Goal: Task Accomplishment & Management: Complete application form

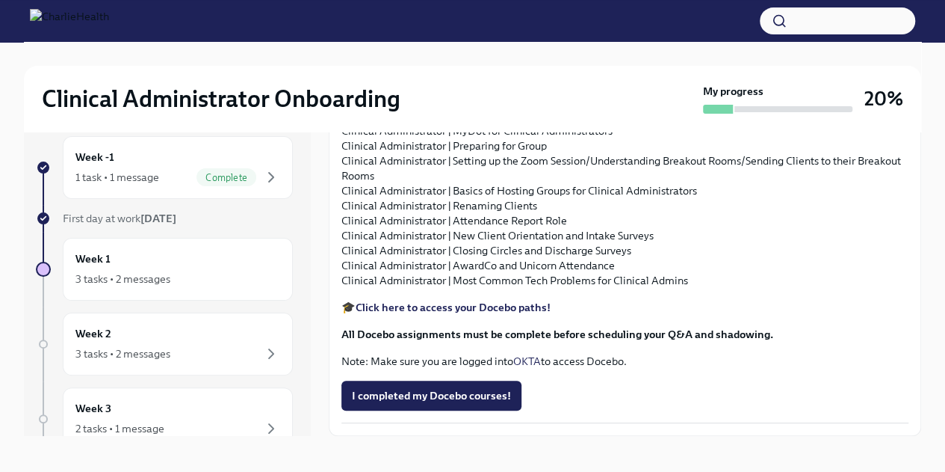
scroll to position [25, 0]
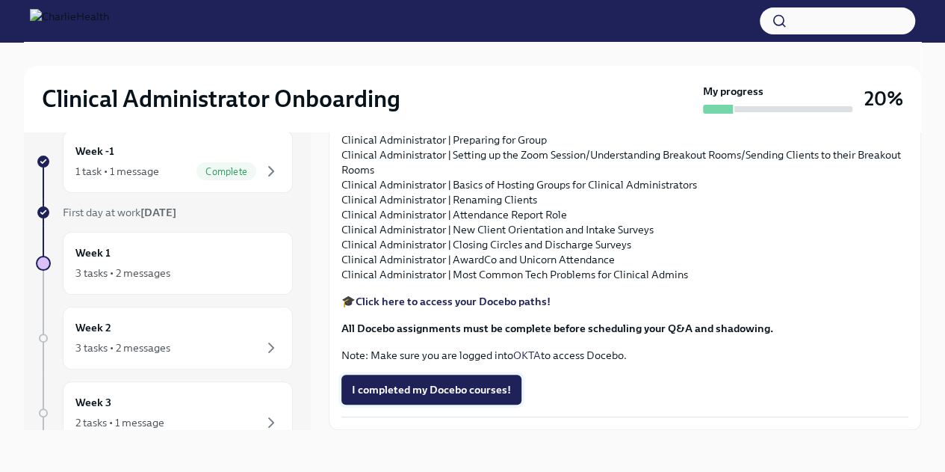
click at [445, 386] on span "I completed my Docebo courses!" at bounding box center [431, 389] width 159 height 15
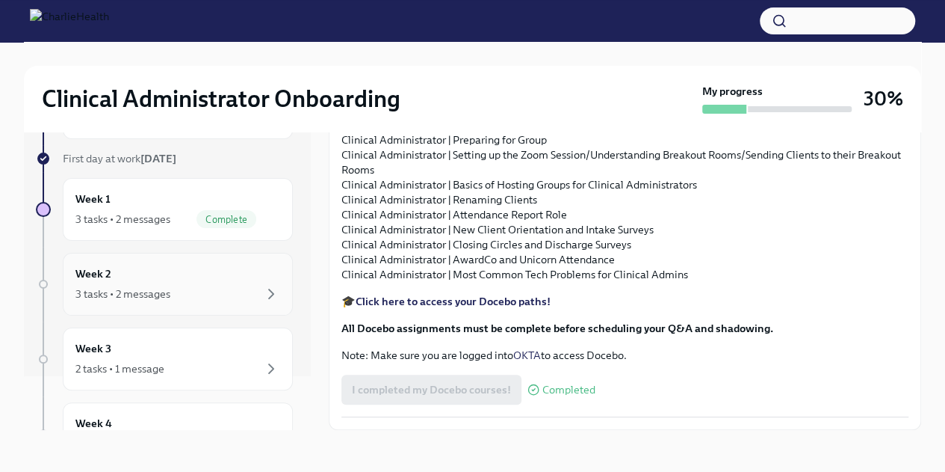
scroll to position [22, 0]
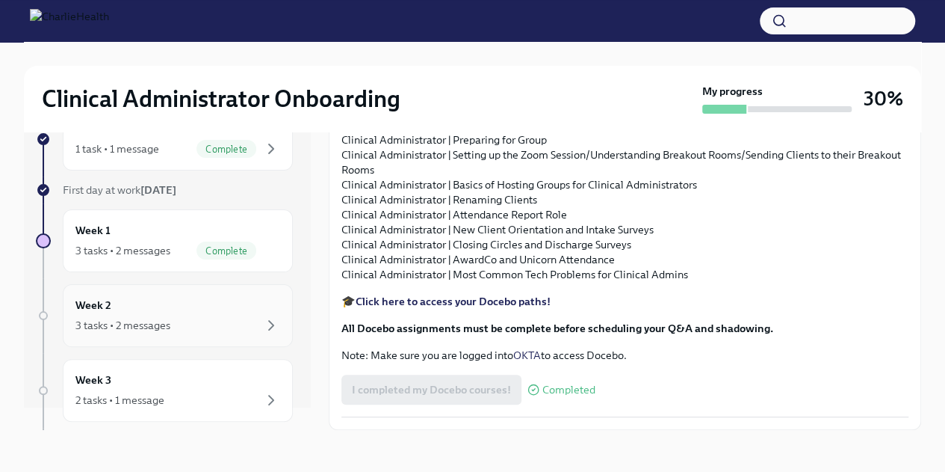
click at [193, 301] on div "Week 2 3 tasks • 2 messages" at bounding box center [177, 315] width 205 height 37
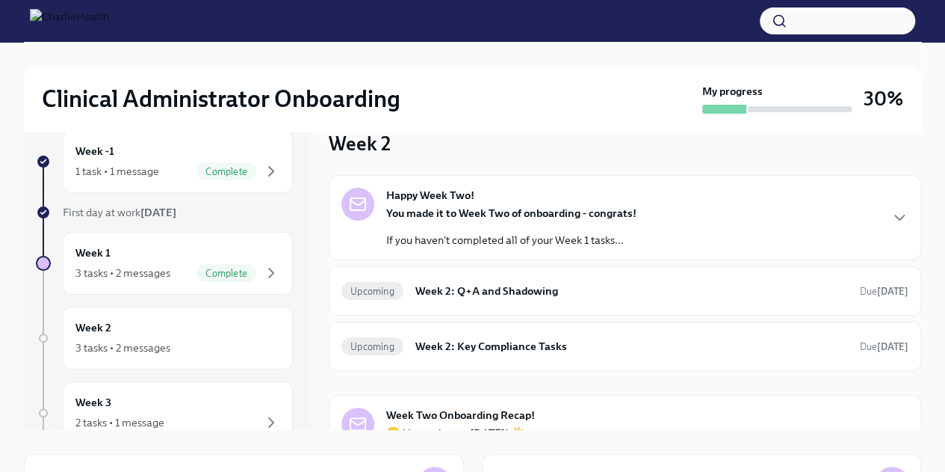
click at [894, 219] on icon "button" at bounding box center [900, 218] width 18 height 18
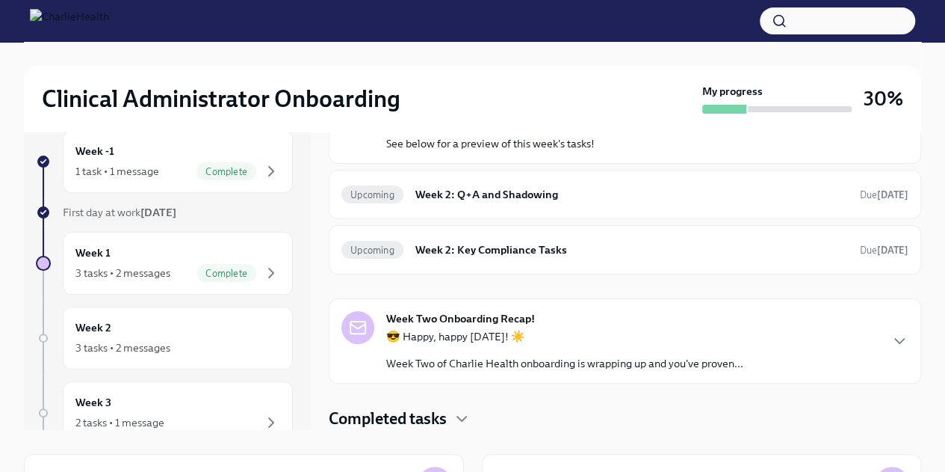
scroll to position [598, 0]
click at [479, 203] on h6 "Week 2: Q+A and Shadowing" at bounding box center [632, 194] width 433 height 16
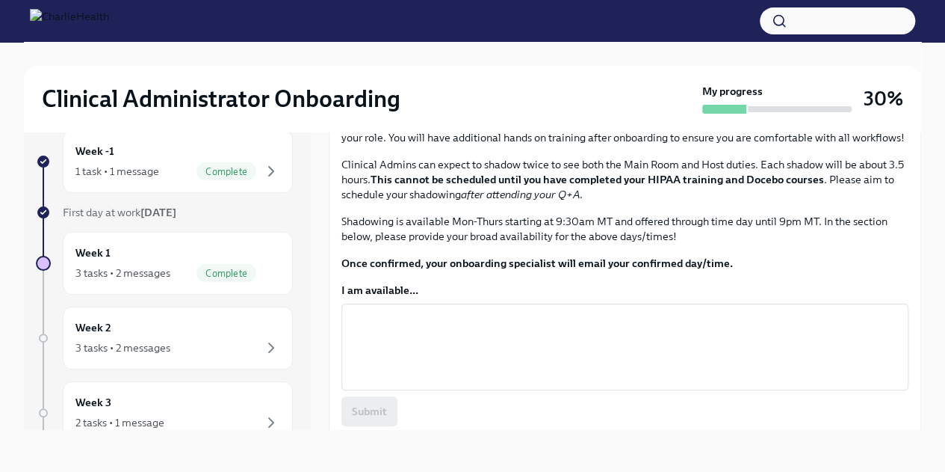
scroll to position [592, 0]
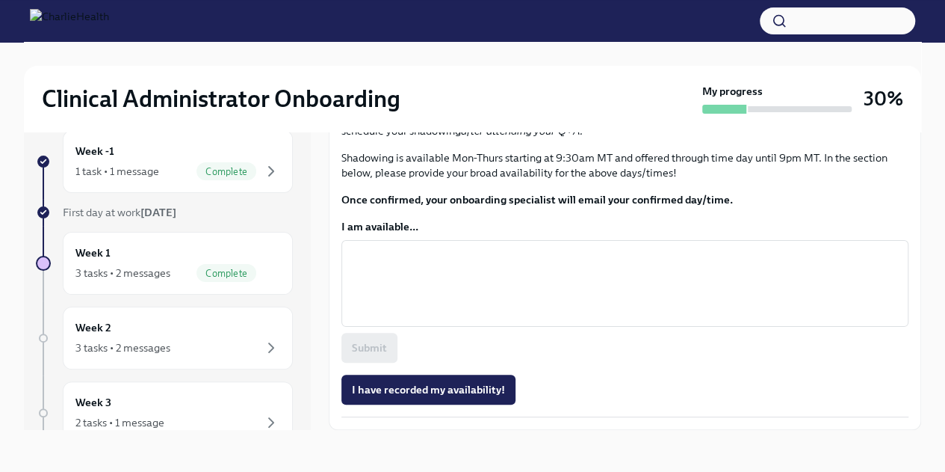
scroll to position [966, 0]
click at [487, 282] on textarea "I am available..." at bounding box center [625, 283] width 549 height 72
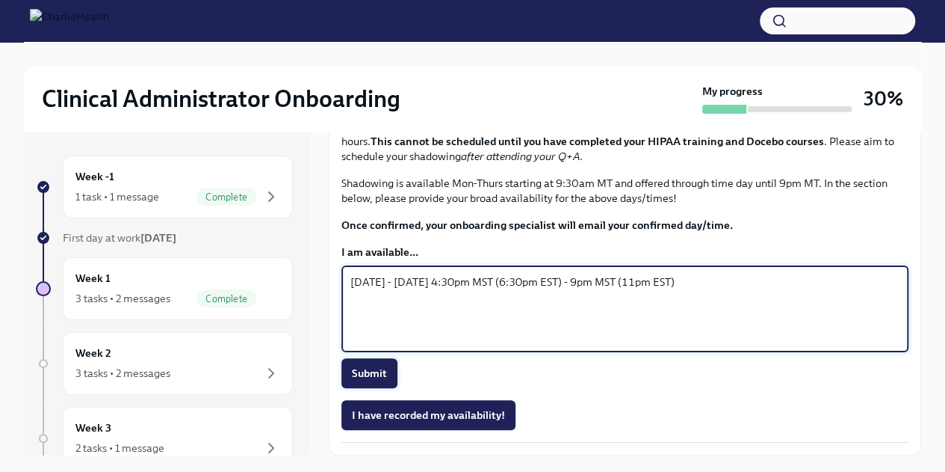
type textarea "[DATE] - [DATE] 4:30pm MST (6:30pm EST) - 9pm MST (11pm EST)"
click at [389, 371] on button "Submit" at bounding box center [370, 373] width 56 height 30
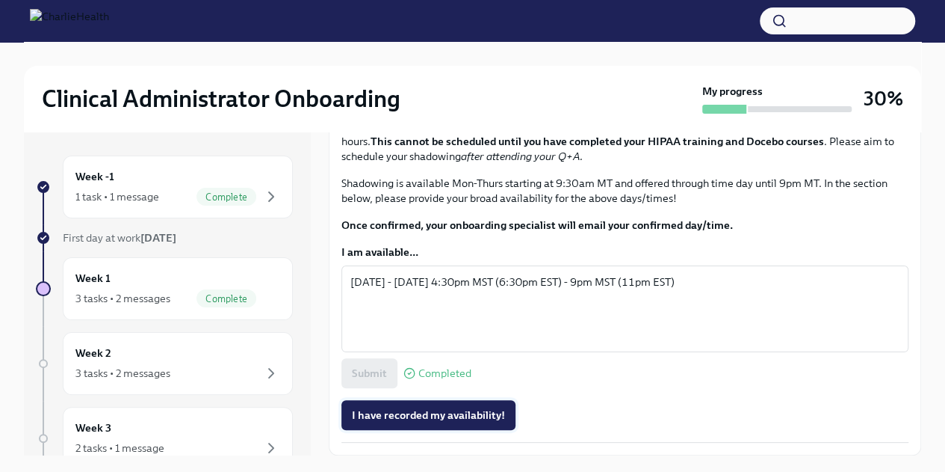
click at [490, 424] on button "I have recorded my availability!" at bounding box center [429, 415] width 174 height 30
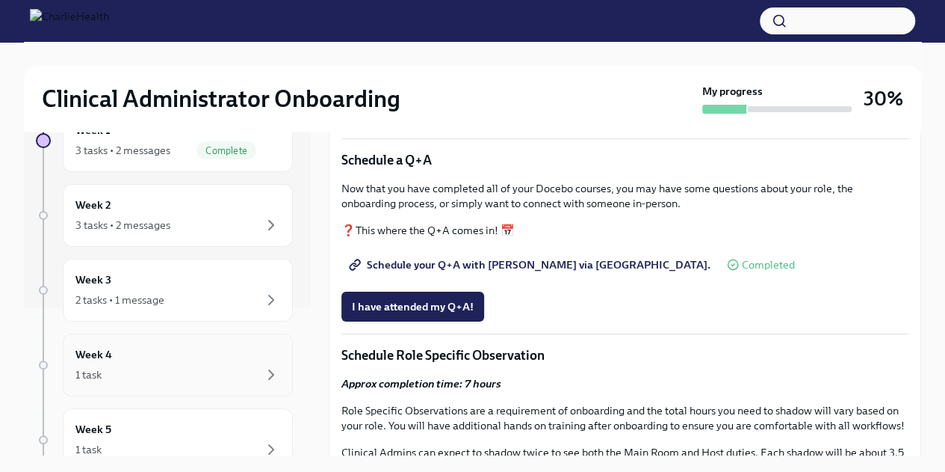
scroll to position [149, 0]
click at [217, 294] on div "2 tasks • 1 message" at bounding box center [177, 298] width 205 height 18
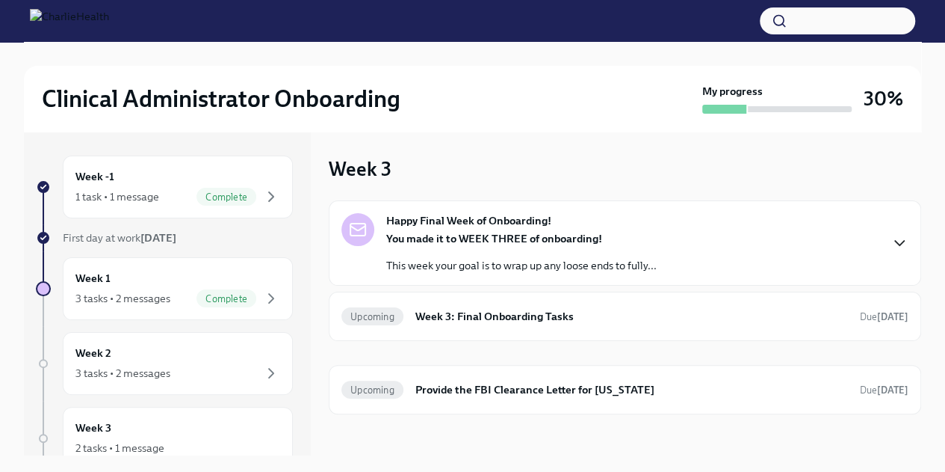
click at [895, 237] on icon "button" at bounding box center [900, 243] width 18 height 18
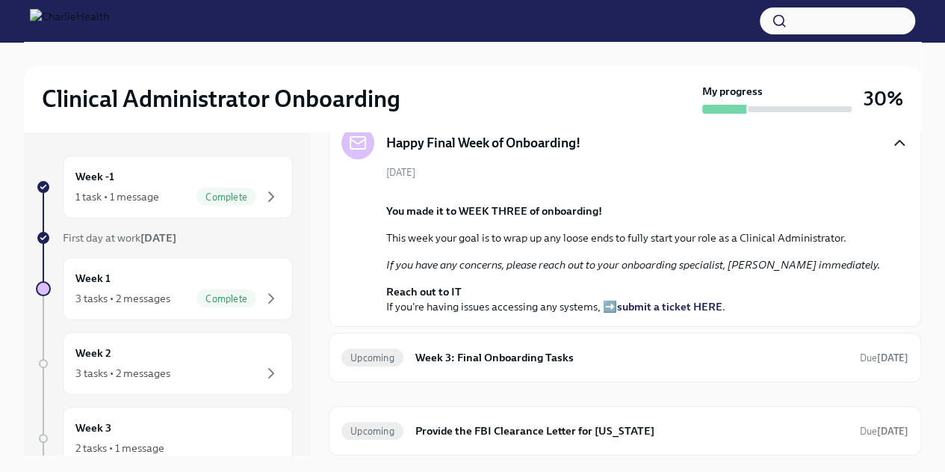
scroll to position [327, 0]
click at [525, 357] on h6 "Week 3: Final Onboarding Tasks" at bounding box center [632, 357] width 433 height 16
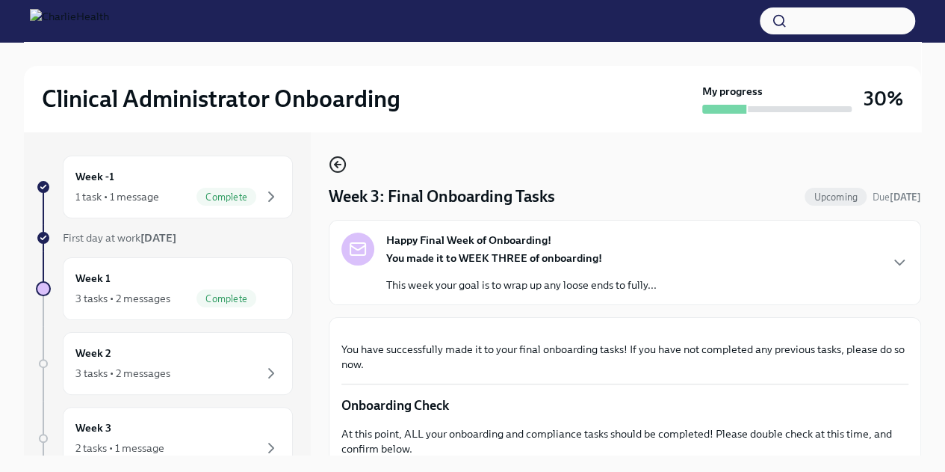
click at [332, 164] on icon "button" at bounding box center [338, 164] width 18 height 18
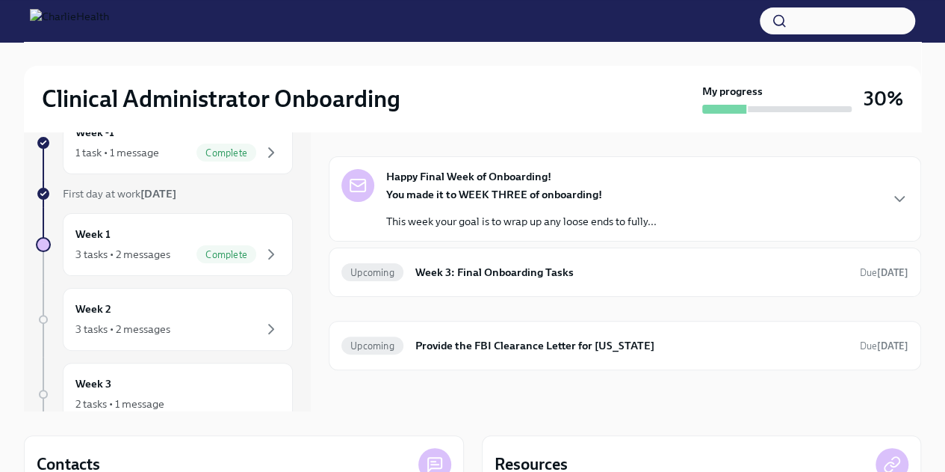
scroll to position [75, 0]
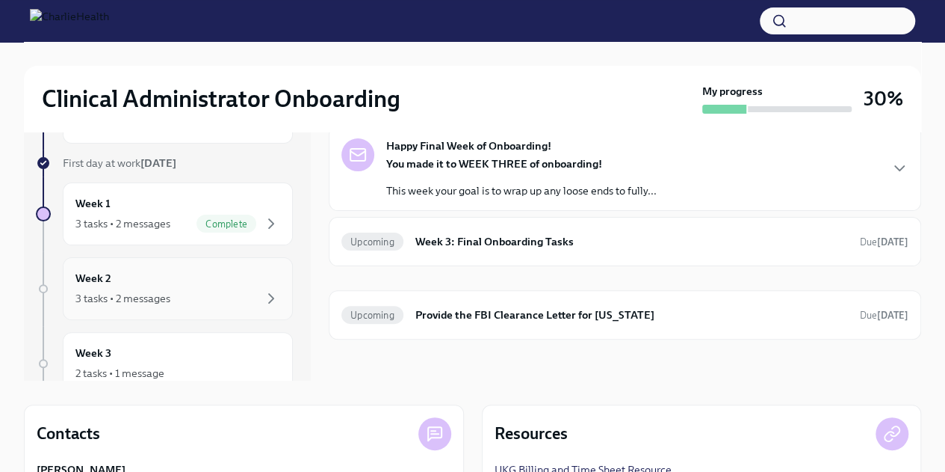
click at [199, 286] on div "Week 2 3 tasks • 2 messages" at bounding box center [177, 288] width 205 height 37
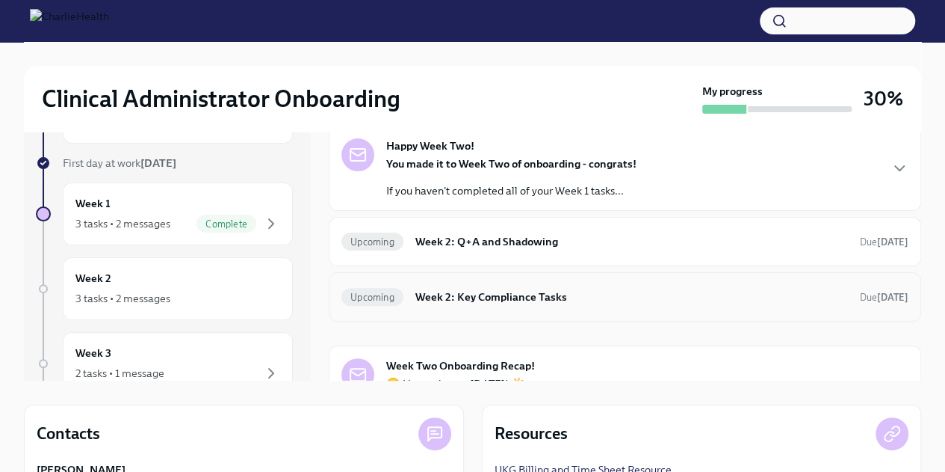
scroll to position [75, 0]
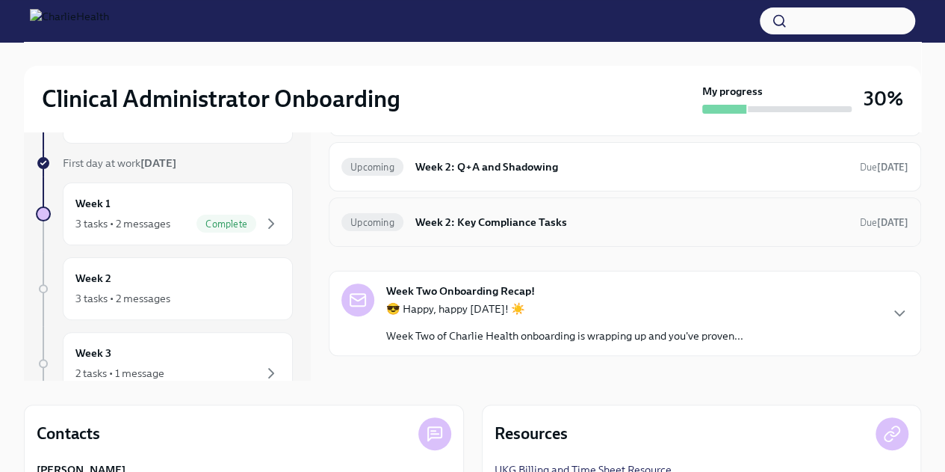
click at [558, 228] on h6 "Week 2: Key Compliance Tasks" at bounding box center [632, 222] width 433 height 16
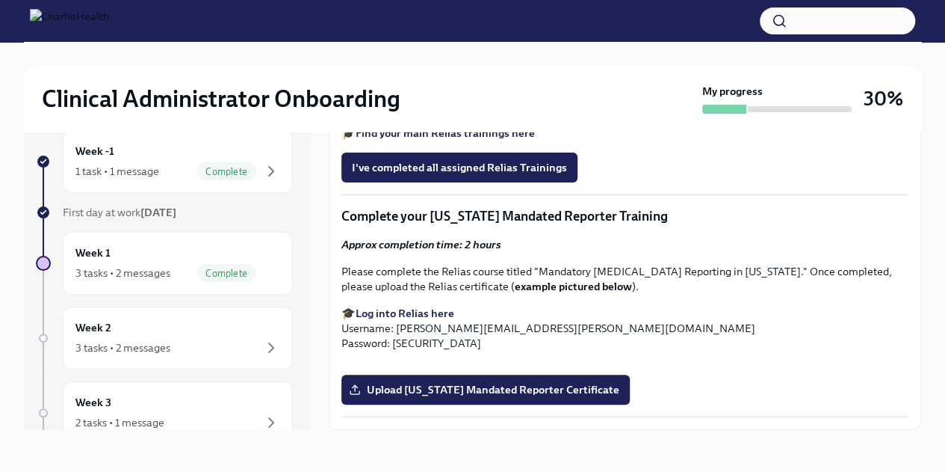
scroll to position [1446, 0]
click at [139, 265] on div "3 tasks • 2 messages" at bounding box center [122, 272] width 95 height 15
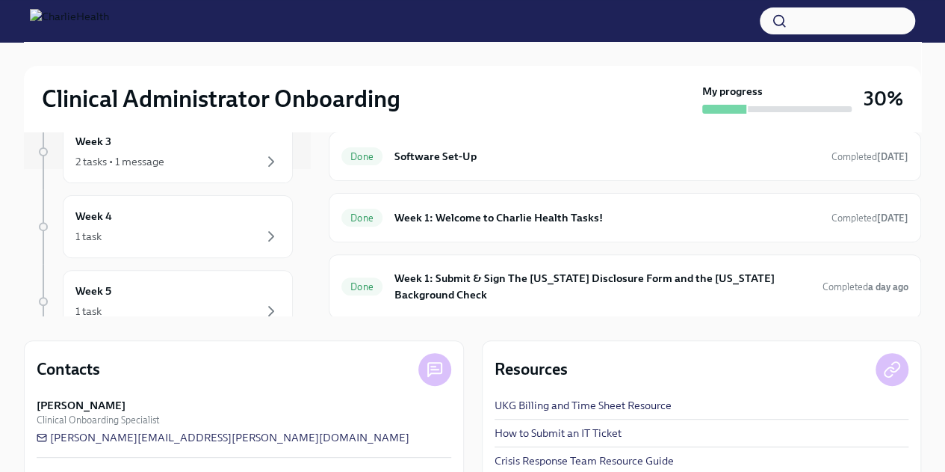
scroll to position [149, 0]
click at [209, 220] on div "Week 4 1 task" at bounding box center [177, 224] width 205 height 37
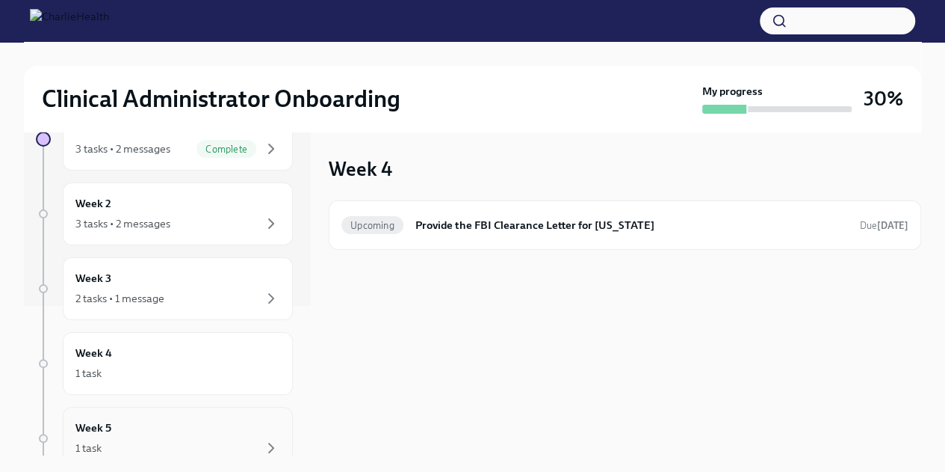
click at [185, 425] on div "Week 5 1 task" at bounding box center [177, 437] width 205 height 37
click at [182, 355] on div "Week 4 1 task" at bounding box center [177, 363] width 205 height 37
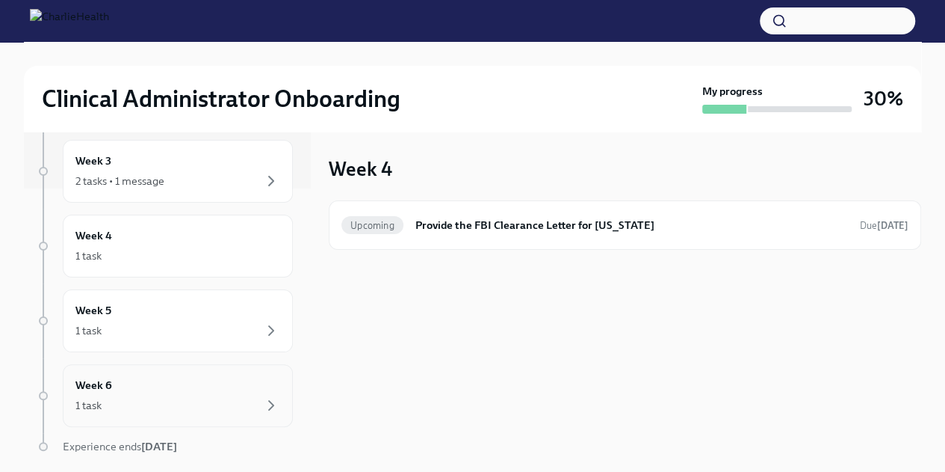
scroll to position [299, 0]
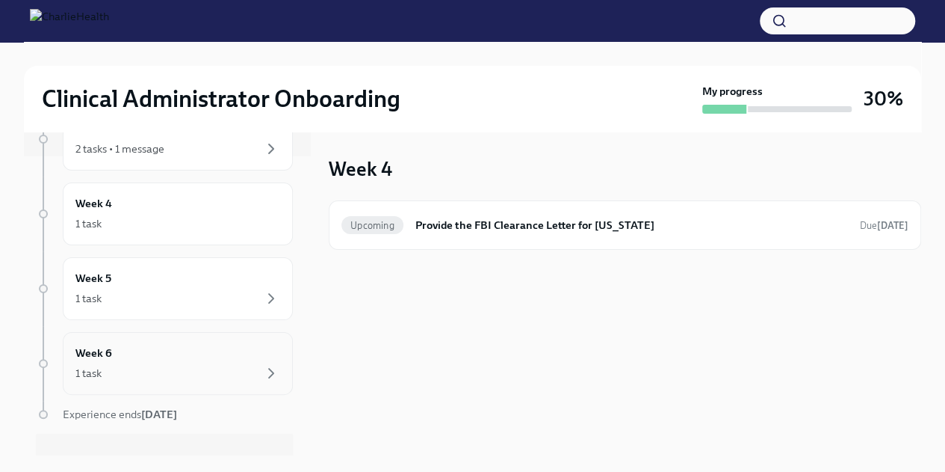
click at [182, 365] on div "1 task" at bounding box center [177, 373] width 205 height 18
